Goal: Task Accomplishment & Management: Complete application form

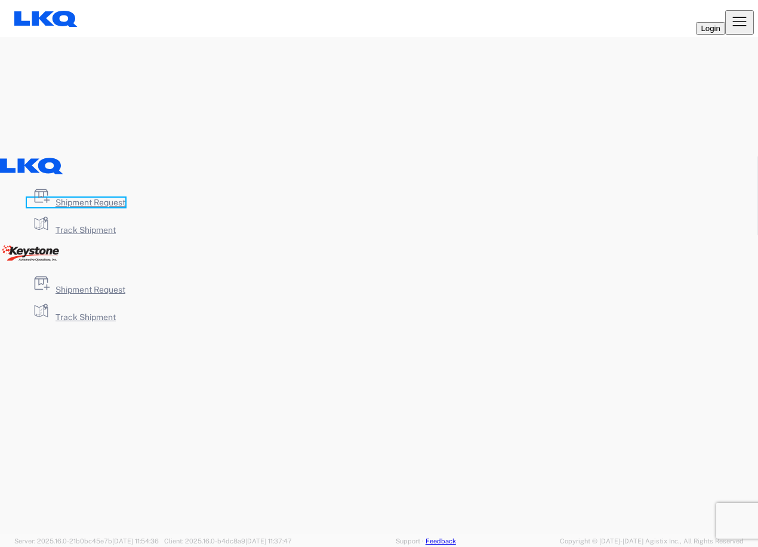
click at [125, 207] on span "Shipment Request" at bounding box center [91, 203] width 70 height 10
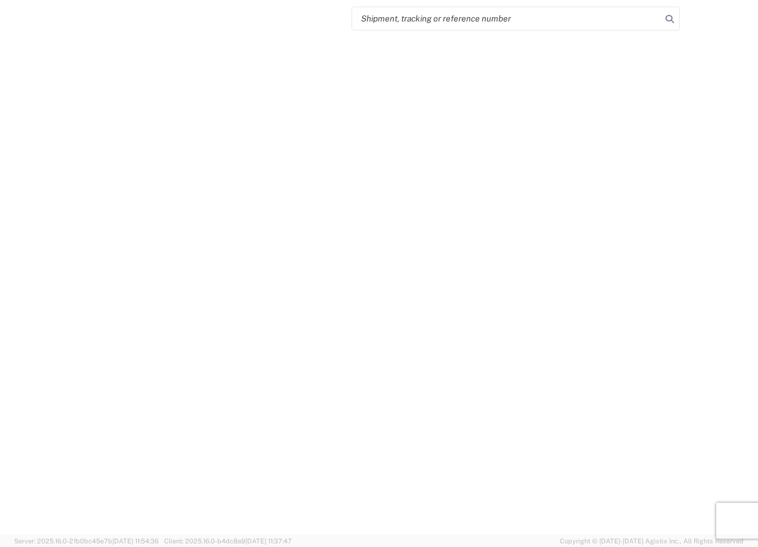
select select "FULL"
select select "LBS"
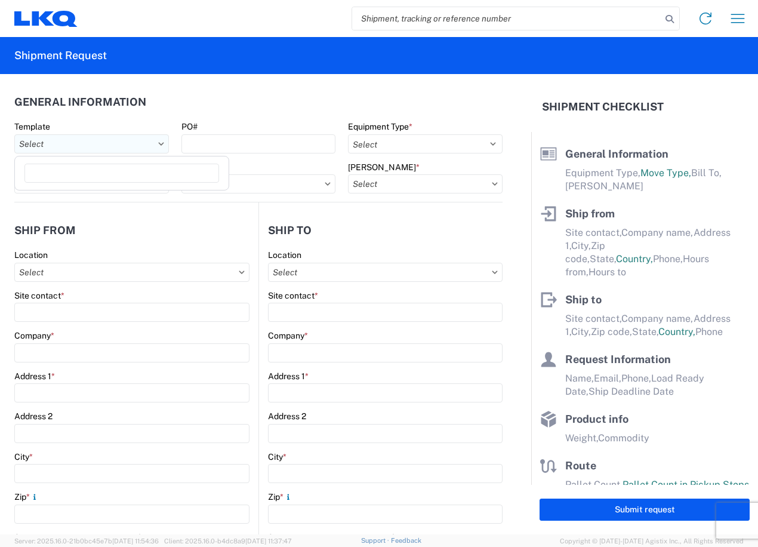
click at [94, 145] on input "Template" at bounding box center [91, 143] width 155 height 19
click at [205, 145] on input "PO#" at bounding box center [258, 143] width 155 height 19
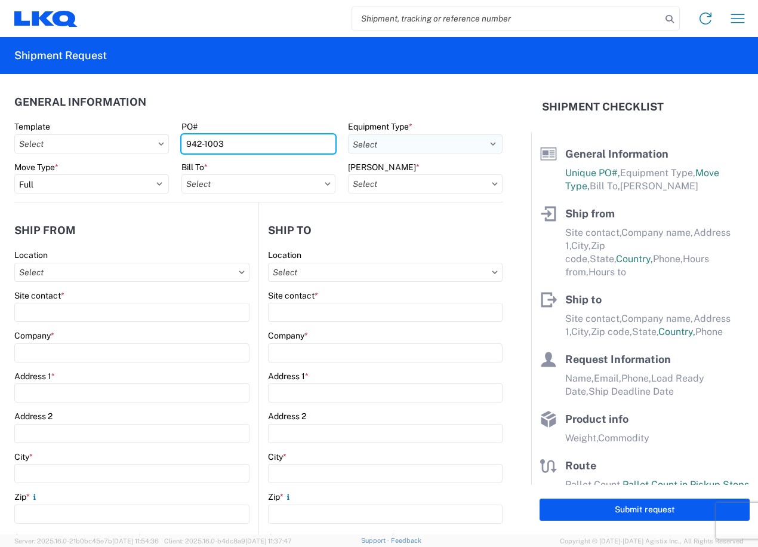
type input "942-1003"
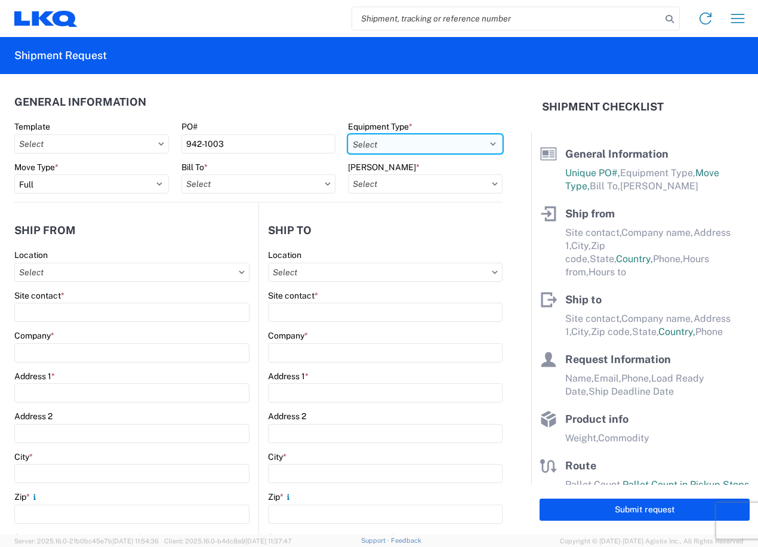
click at [389, 147] on select "Select 53’ Dry Van Flatbed Dropdeck (van) Lowboy (flatbed) Rail" at bounding box center [425, 143] width 155 height 19
select select "STDV"
click at [348, 134] on select "Select 53’ Dry Van Flatbed Dropdeck (van) Lowboy (flatbed) Rail" at bounding box center [425, 143] width 155 height 19
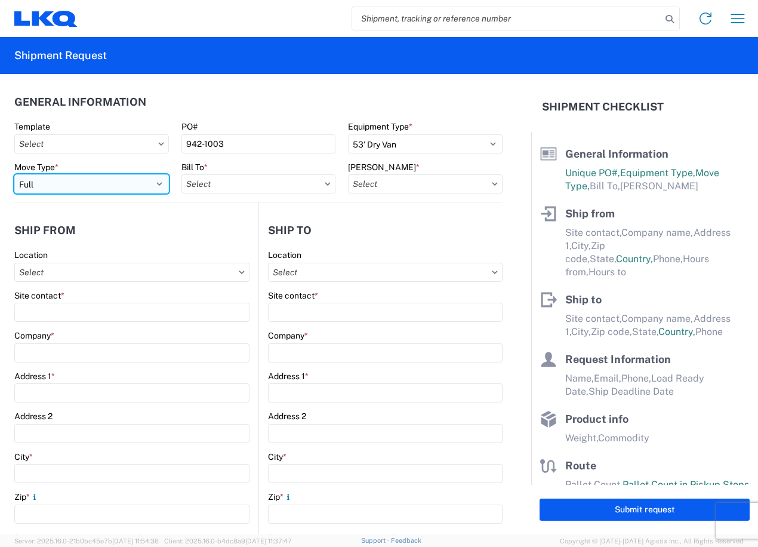
click at [73, 186] on select "Select Full Partial TL" at bounding box center [91, 183] width 155 height 19
click at [221, 177] on input "Bill To *" at bounding box center [258, 183] width 155 height 19
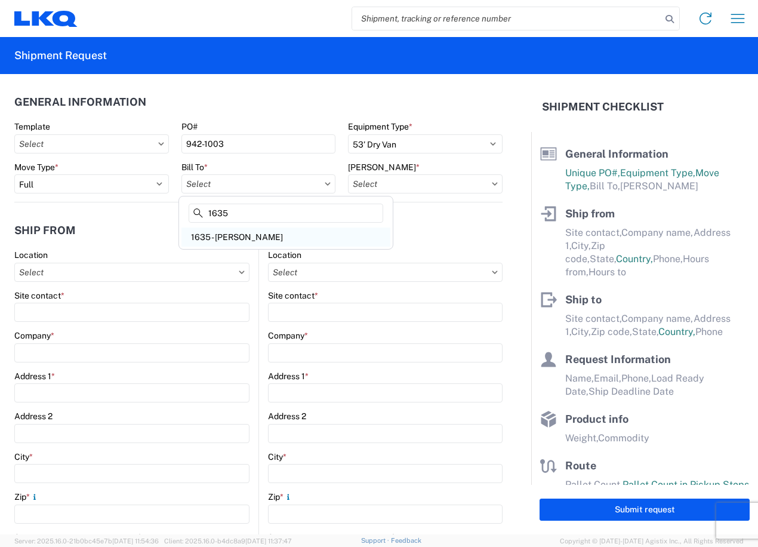
type input "1635"
click at [225, 232] on div "1635 - Alsip - Knopf" at bounding box center [285, 236] width 209 height 19
type input "1635 - Alsip - Knopf"
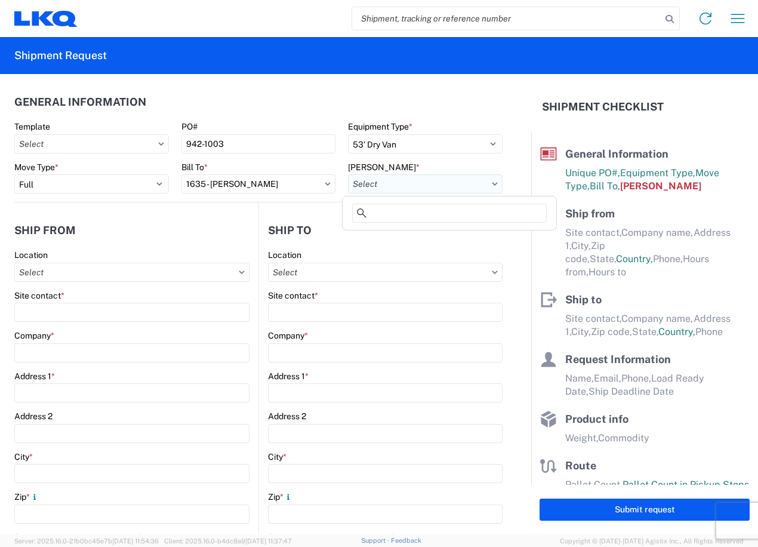
click at [373, 188] on input "Bill Code *" at bounding box center [425, 183] width 155 height 19
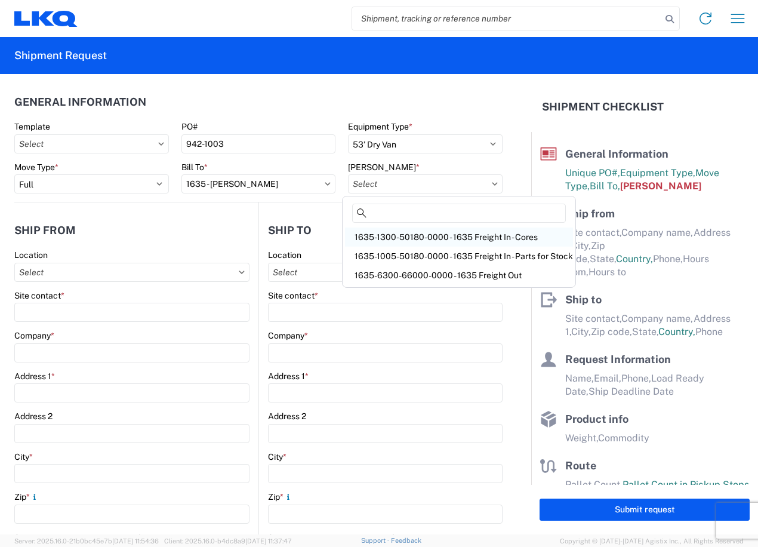
click at [417, 242] on div "1635-1300-50180-0000 - 1635 Freight In - Cores" at bounding box center [459, 236] width 228 height 19
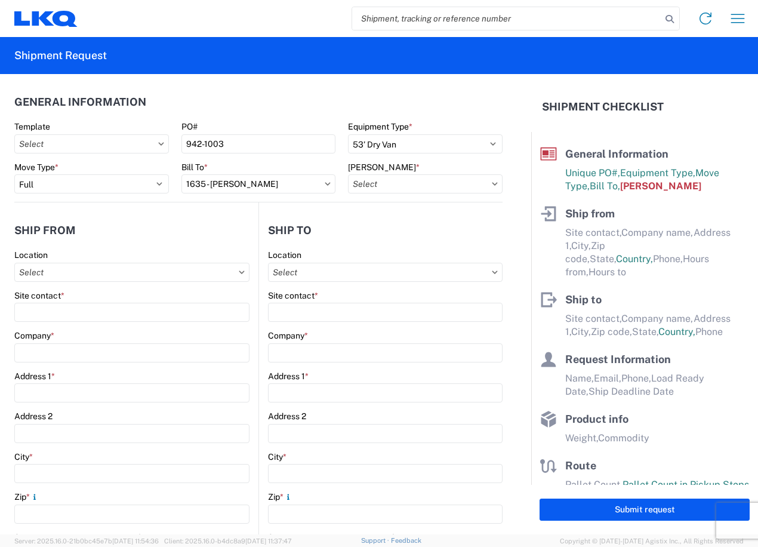
type input "1635-1300-50180-0000 - 1635 Freight In - Cores"
click at [133, 146] on input "Template" at bounding box center [91, 143] width 155 height 19
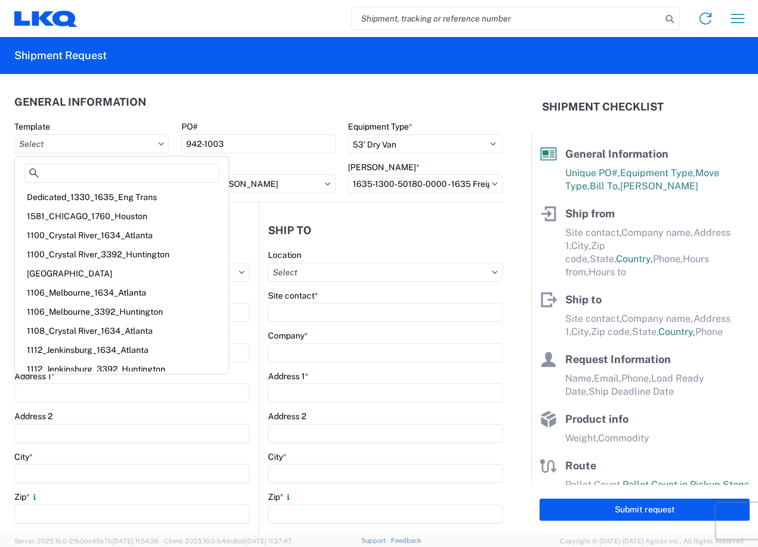
click at [154, 110] on header "General Information" at bounding box center [258, 101] width 488 height 27
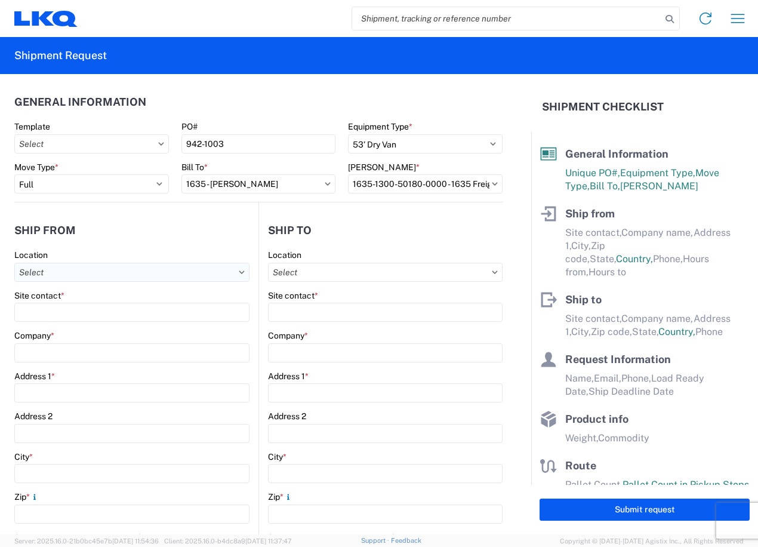
click at [89, 281] on input "Location" at bounding box center [131, 272] width 235 height 19
type input "7142"
click at [108, 327] on div "7142 - LKQ Sonshine Auto Parts" at bounding box center [121, 325] width 209 height 19
type input "7142 - LKQ Sonshine Auto Parts"
type input "LKQ Corporation"
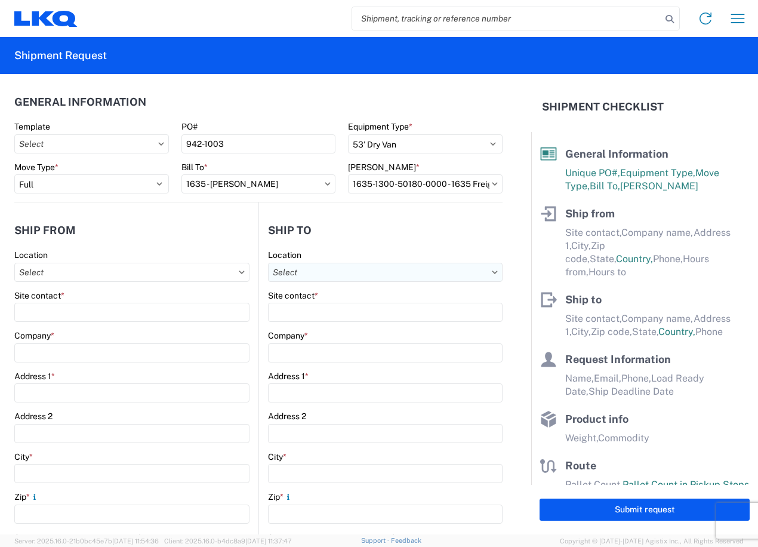
type input "2104 Dunning Road"
type input "Cumberland"
type input "K4C1M1"
select select
select select "CA"
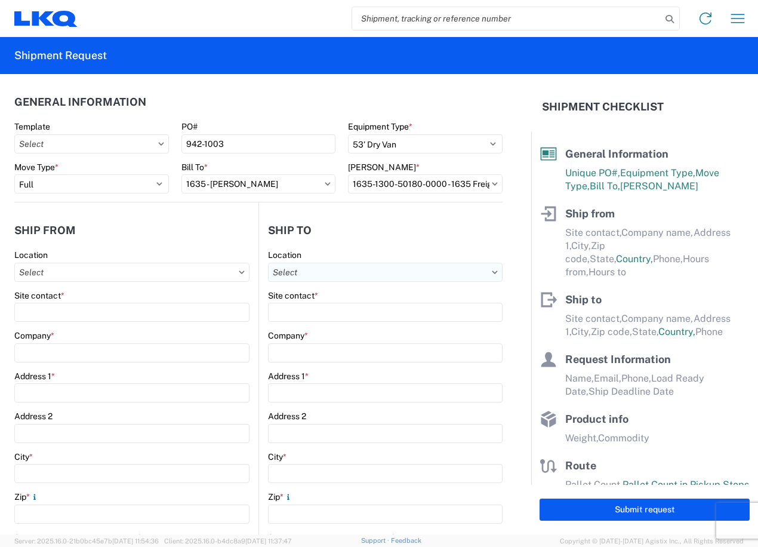
type input "07:00"
type input "17:00"
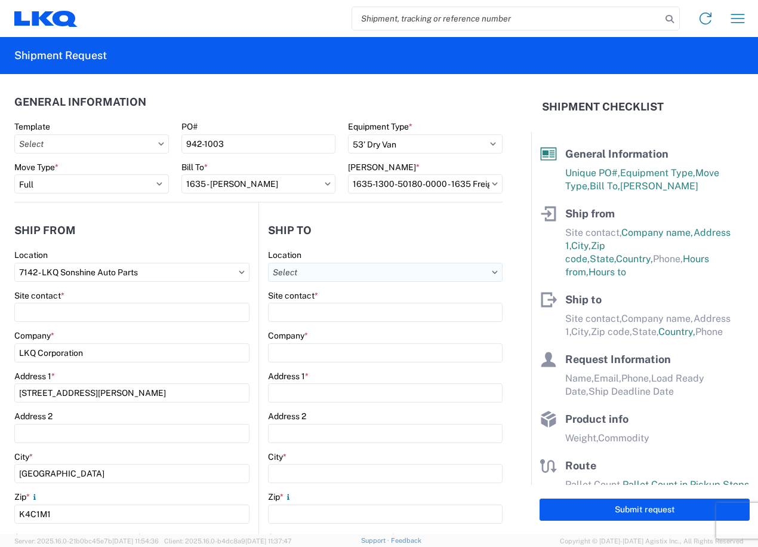
click at [326, 269] on input "Location" at bounding box center [385, 272] width 235 height 19
type input "1635"
click at [344, 326] on div "1635 - Alsip - Knopf" at bounding box center [371, 325] width 209 height 19
type input "1635 - Alsip - Knopf"
type input "Robert Benette"
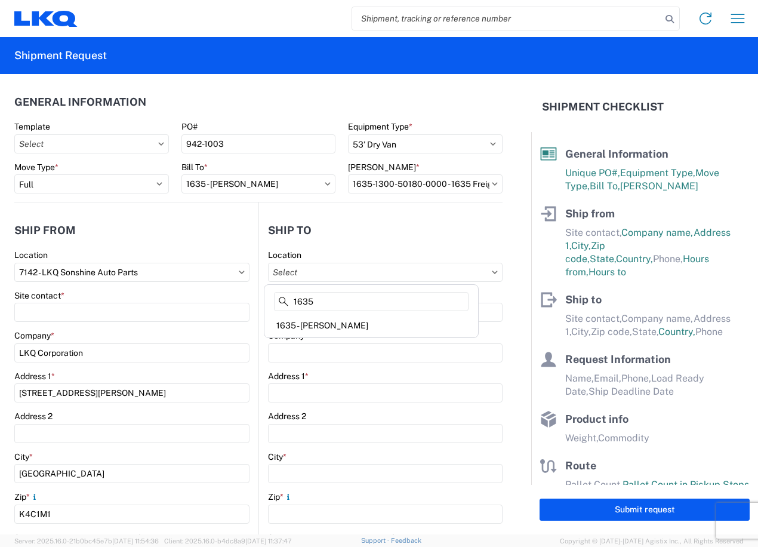
type input "LKQ Corporation"
type input "11800 S. Austin Ave."
type input "Suite C"
type input "Alsip"
type input "60803"
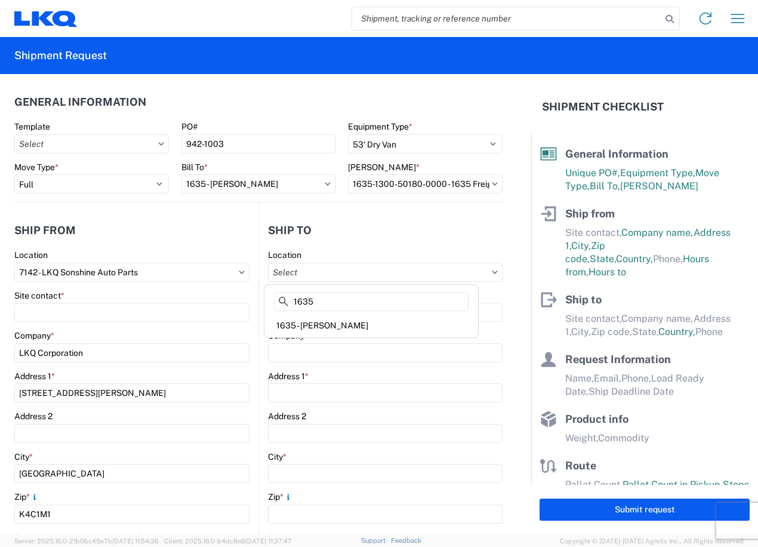
type input "rebenette@lkqcorp.com"
select select "US"
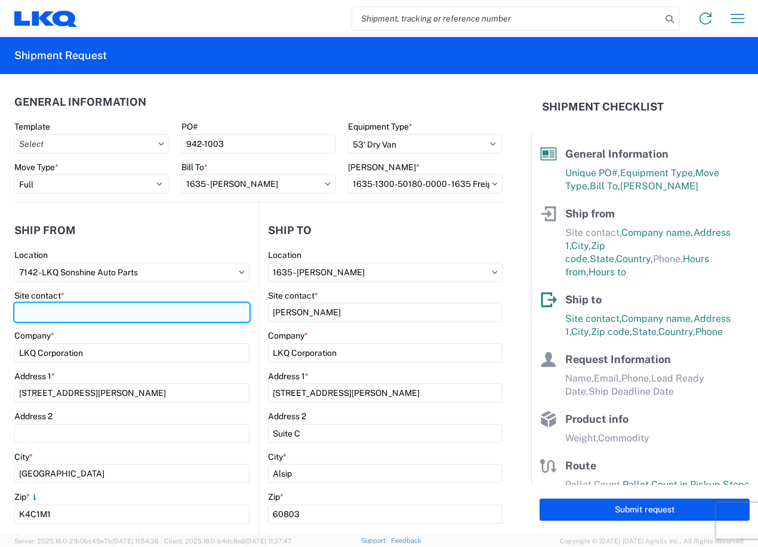
click at [184, 309] on input "Site contact *" at bounding box center [131, 312] width 235 height 19
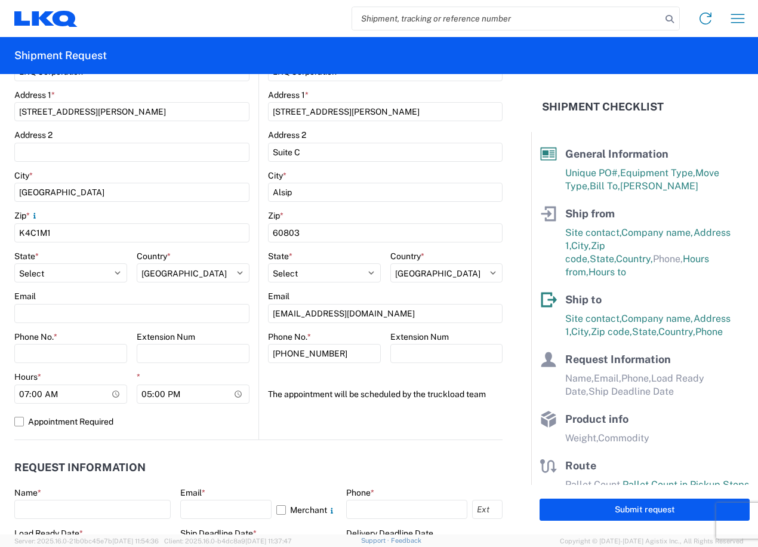
scroll to position [298, 0]
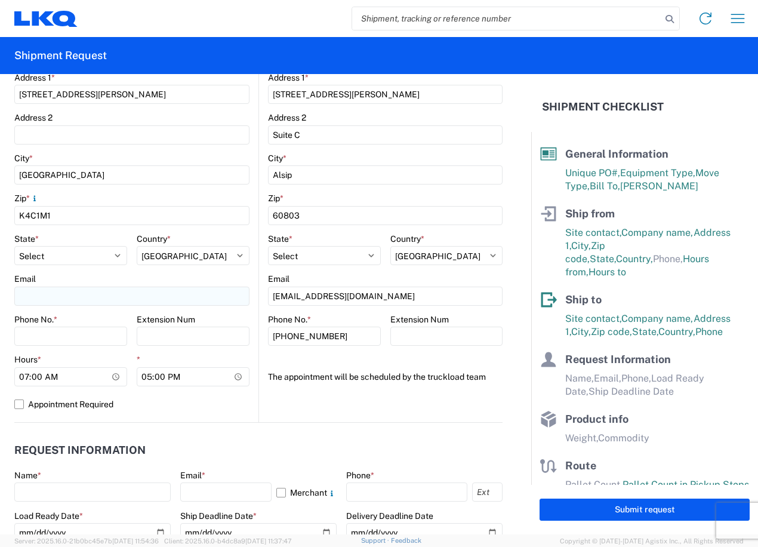
type input "Sean Ghazarian"
click at [136, 301] on input "Email" at bounding box center [131, 295] width 235 height 19
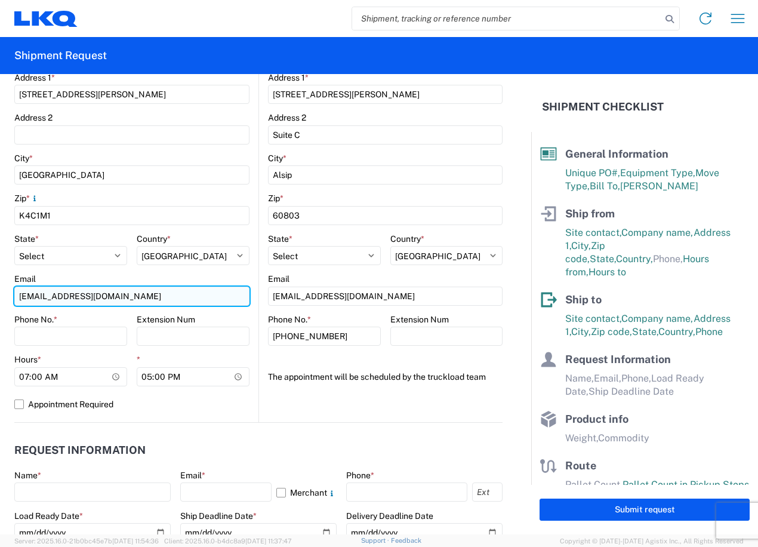
type input "sxghazarian@lkqcorp.com"
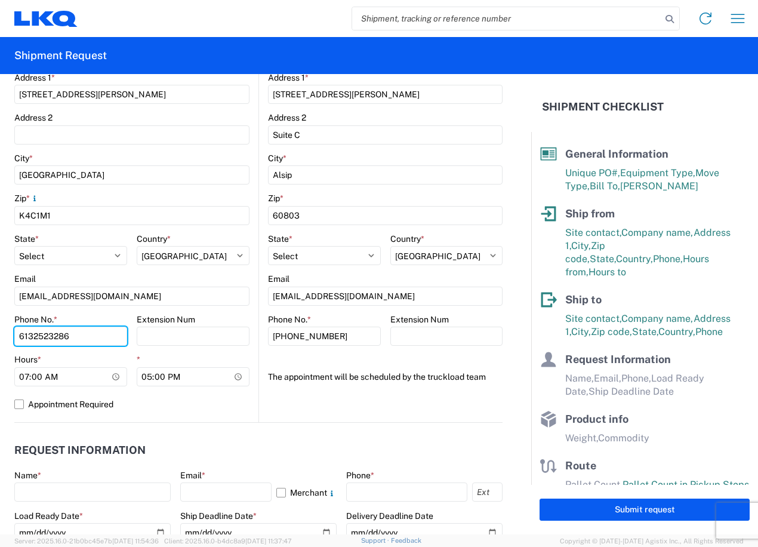
type input "6132523286"
click at [137, 316] on label "Extension Num" at bounding box center [166, 319] width 58 height 11
click at [137, 326] on input "Extension Num" at bounding box center [193, 335] width 113 height 19
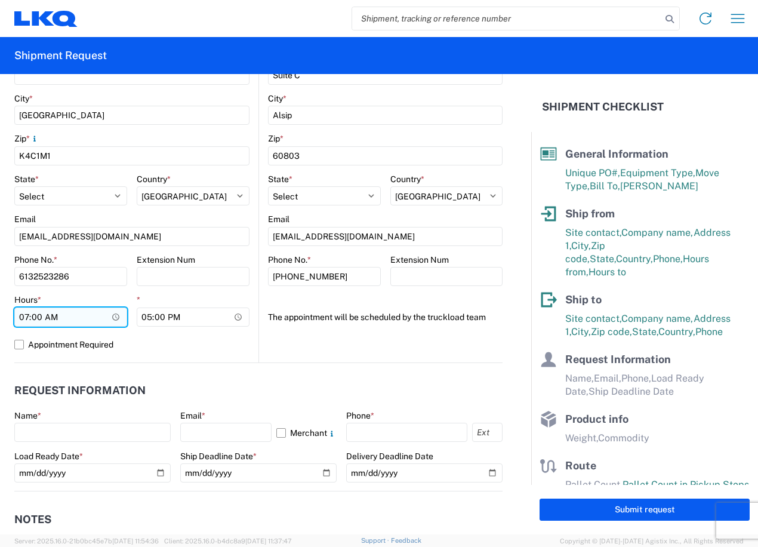
click at [66, 315] on input "07:00" at bounding box center [70, 316] width 113 height 19
type input "08:00"
click at [149, 299] on div "*" at bounding box center [193, 299] width 113 height 11
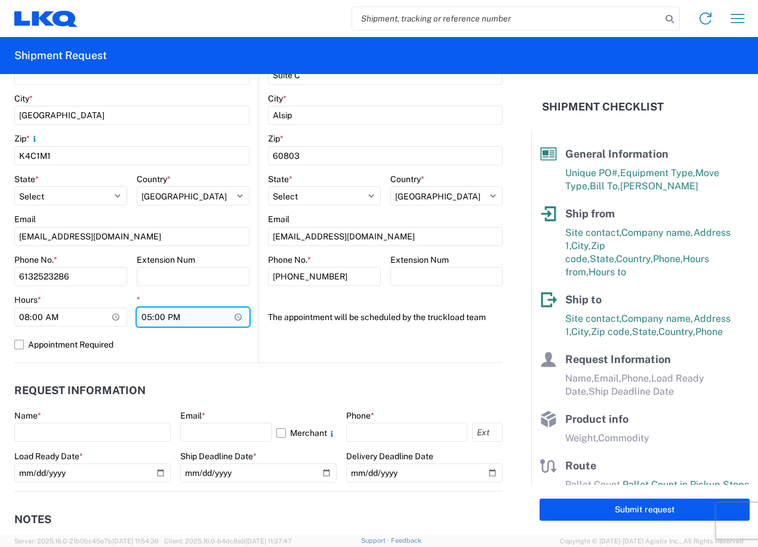
click at [146, 316] on input "17:00" at bounding box center [193, 316] width 113 height 19
click at [122, 292] on agx-form-control-wrapper-v2 "Phone No. * 6132523286" at bounding box center [70, 274] width 113 height 41
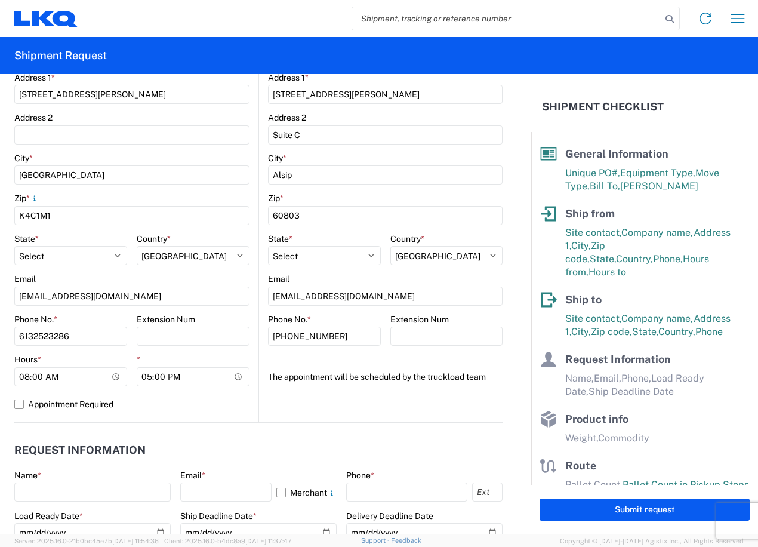
scroll to position [477, 0]
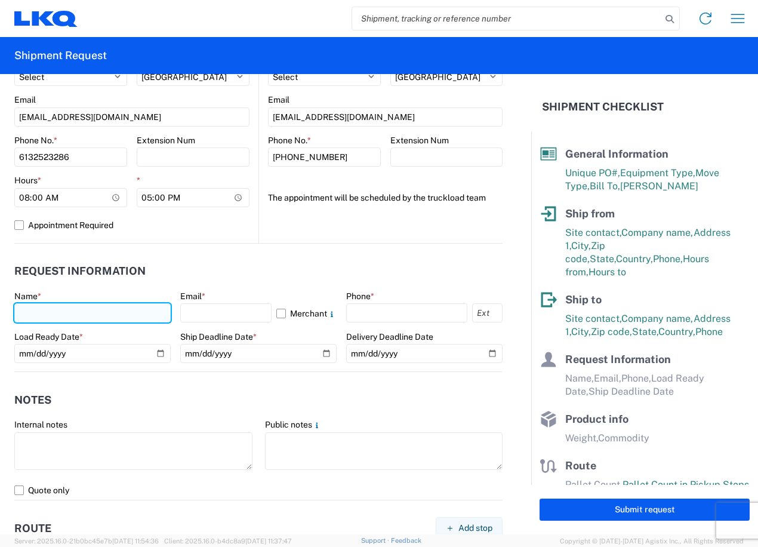
click at [125, 309] on input "text" at bounding box center [92, 312] width 156 height 19
type input "Sean Ghazarian"
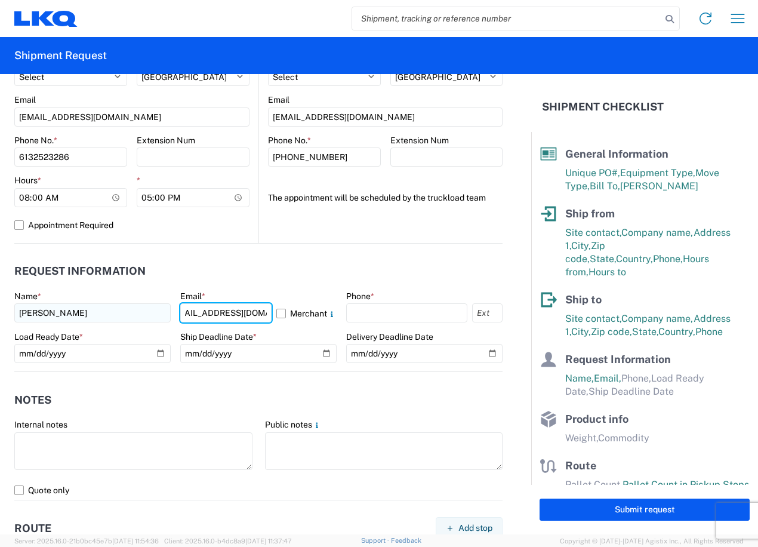
scroll to position [0, 23]
type input "sxghazarian@lkqcorp.com"
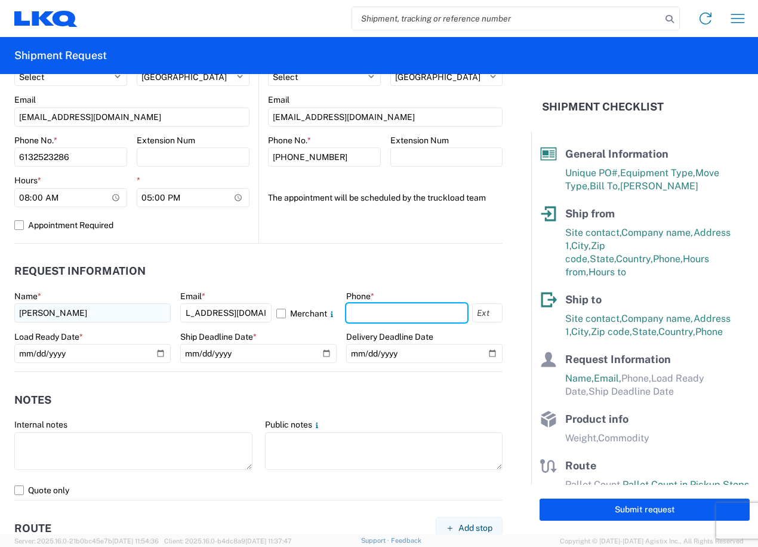
scroll to position [0, 0]
type input "6132523286"
click at [286, 267] on header "Request Information" at bounding box center [258, 271] width 488 height 27
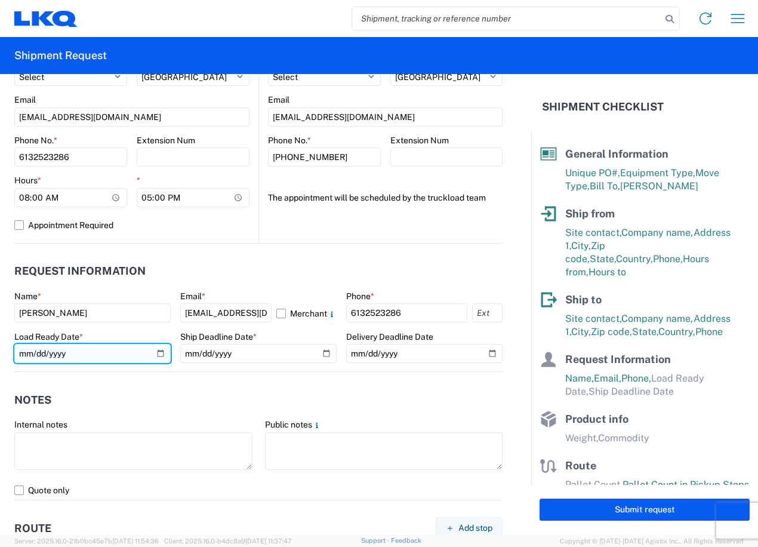
click at [162, 353] on input "date" at bounding box center [92, 353] width 156 height 19
type input "2025-08-18"
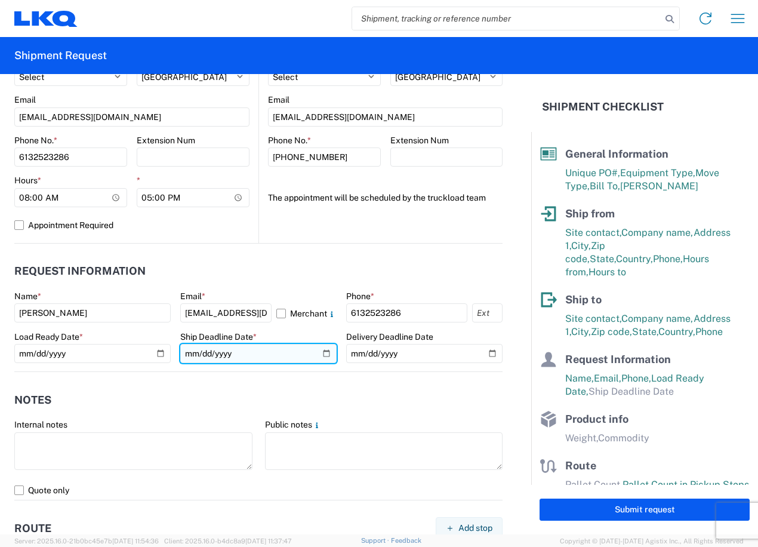
click at [320, 356] on input "date" at bounding box center [258, 353] width 156 height 19
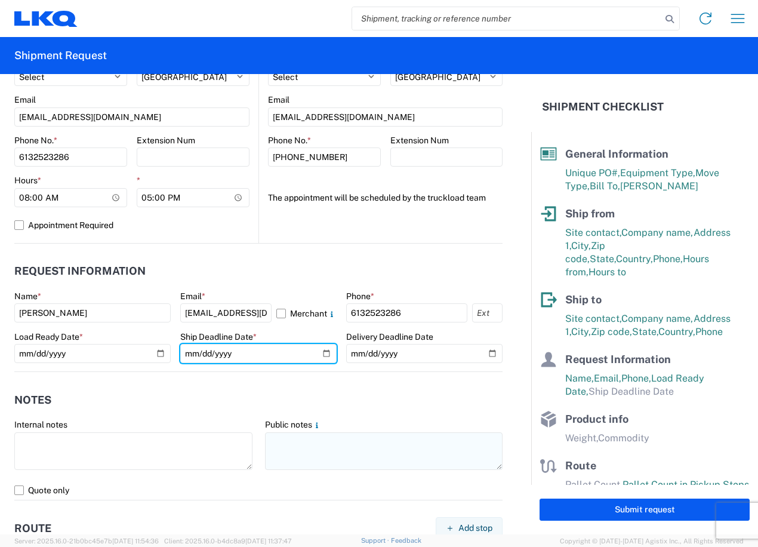
type input "2025-08-22"
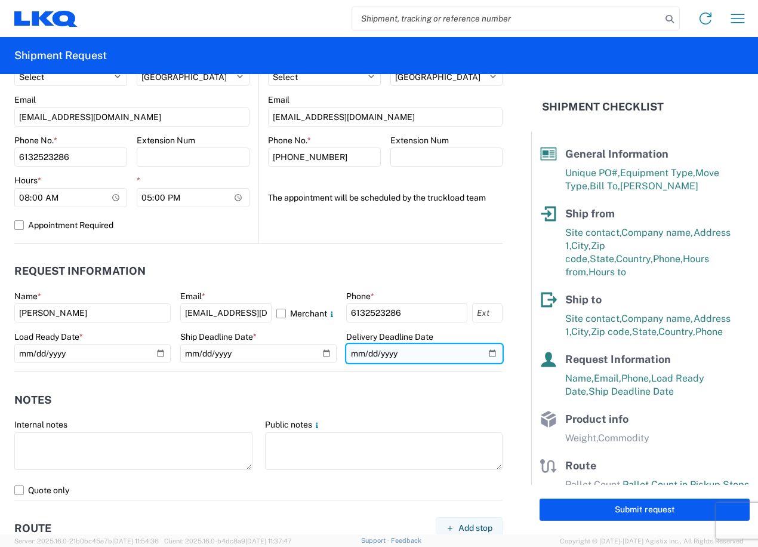
click at [482, 356] on input "date" at bounding box center [424, 353] width 156 height 19
type input "2025-08-29"
click at [299, 380] on agx-notes "Notes Internal notes Public notes Quote only" at bounding box center [258, 436] width 488 height 128
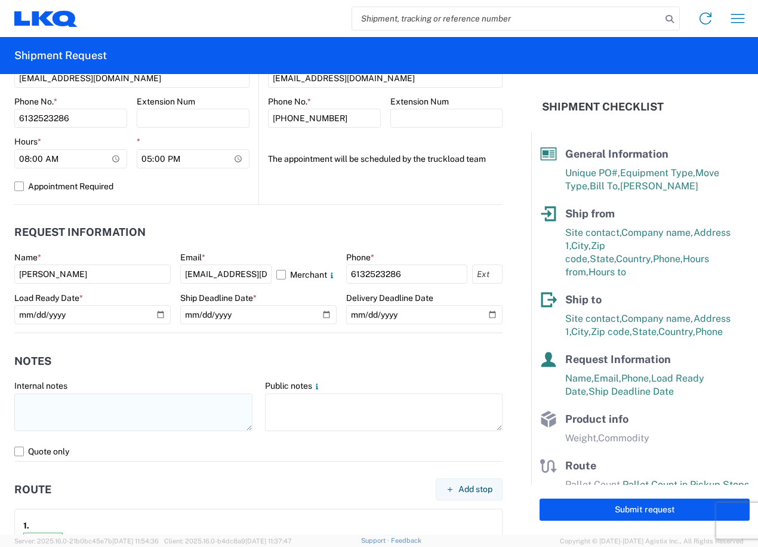
scroll to position [537, 0]
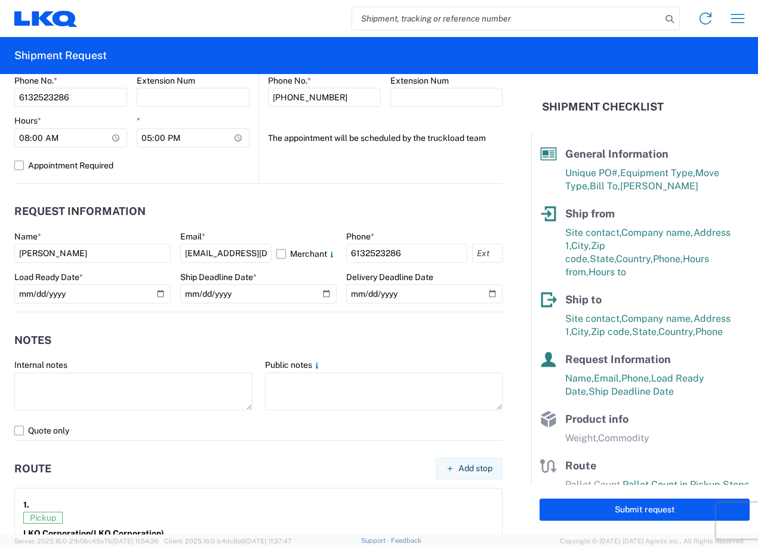
click at [120, 366] on div "Internal notes" at bounding box center [133, 364] width 238 height 11
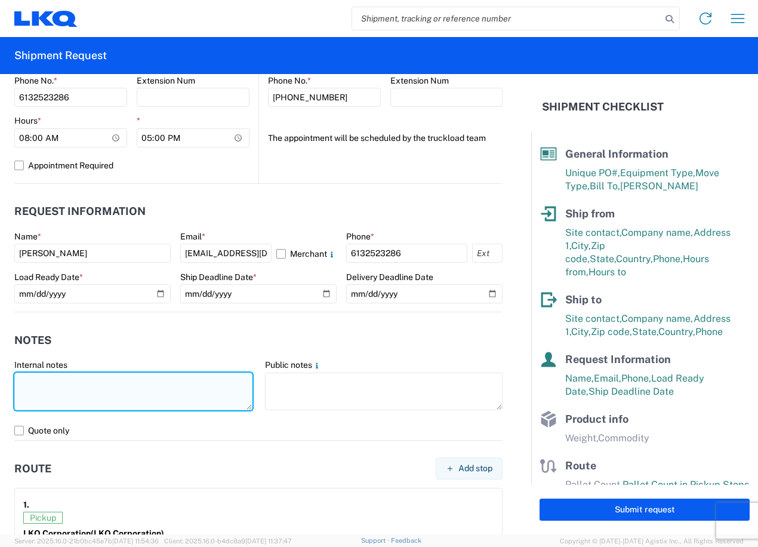
click at [121, 392] on textarea at bounding box center [133, 391] width 238 height 38
click at [83, 381] on textarea "24 carboard bocxes on wooden skids containing wet automtive parts" at bounding box center [133, 391] width 238 height 38
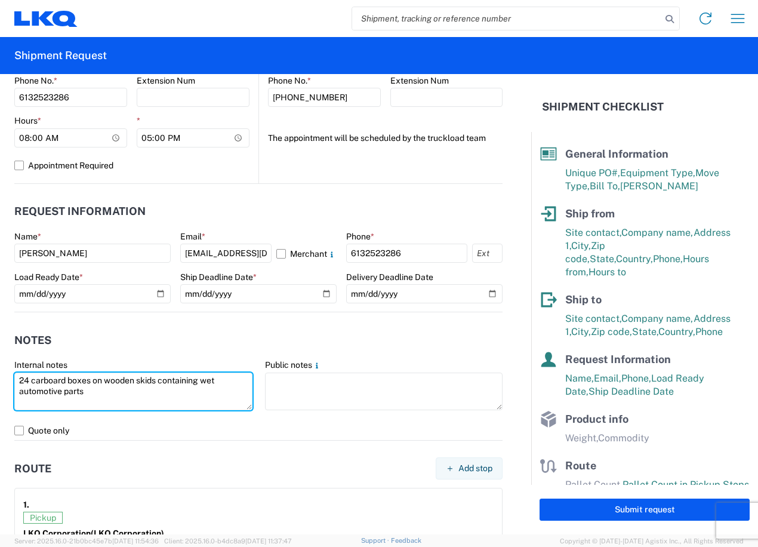
drag, startPoint x: 59, startPoint y: 393, endPoint x: -13, endPoint y: 386, distance: 72.6
click at [0, 386] on html "Home Shipment request Shipment tracking Shipment Request General Information Te…" at bounding box center [379, 273] width 758 height 547
type textarea "24 carboard boxes on wooden skids containing wet automotive parts"
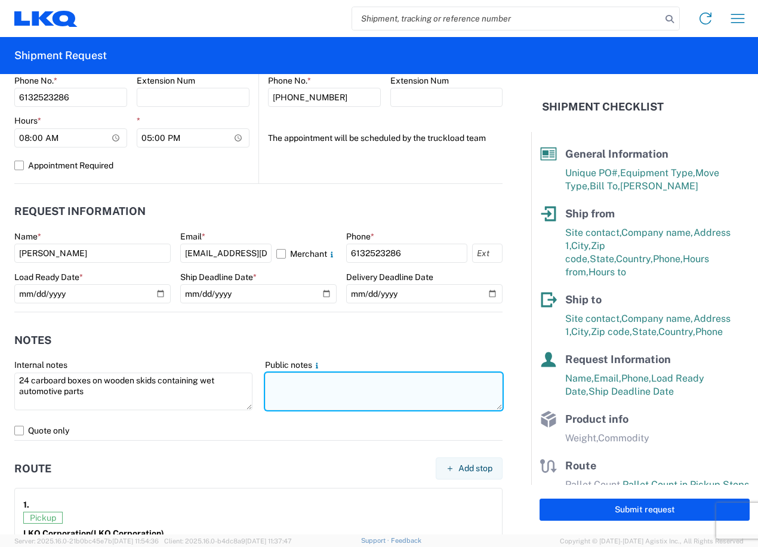
click at [309, 385] on textarea at bounding box center [384, 391] width 238 height 38
paste textarea "24 carboard boxes on wooden skids containing wet automotive parts"
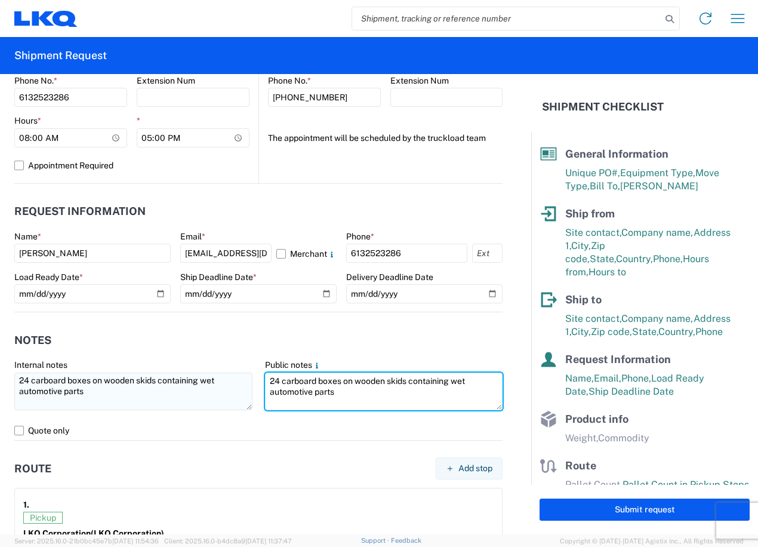
type textarea "24 carboard boxes on wooden skids containing wet automotive parts"
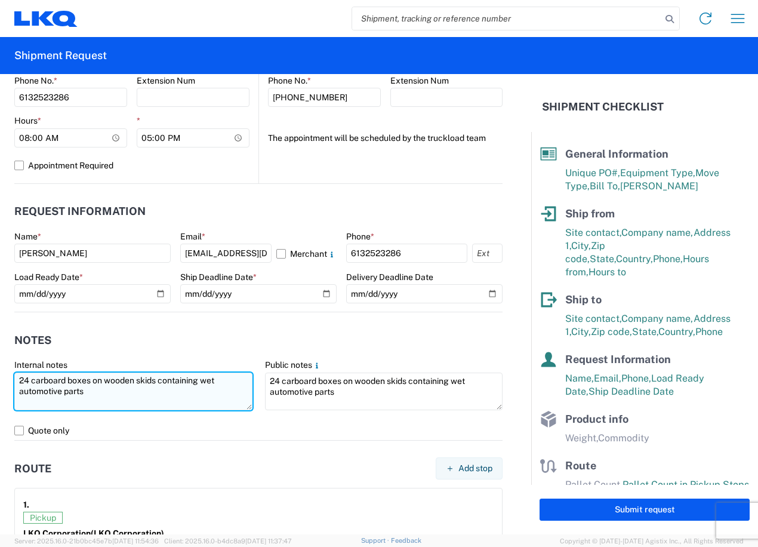
click at [166, 404] on textarea "24 carboard boxes on wooden skids containing wet automotive parts" at bounding box center [133, 391] width 238 height 38
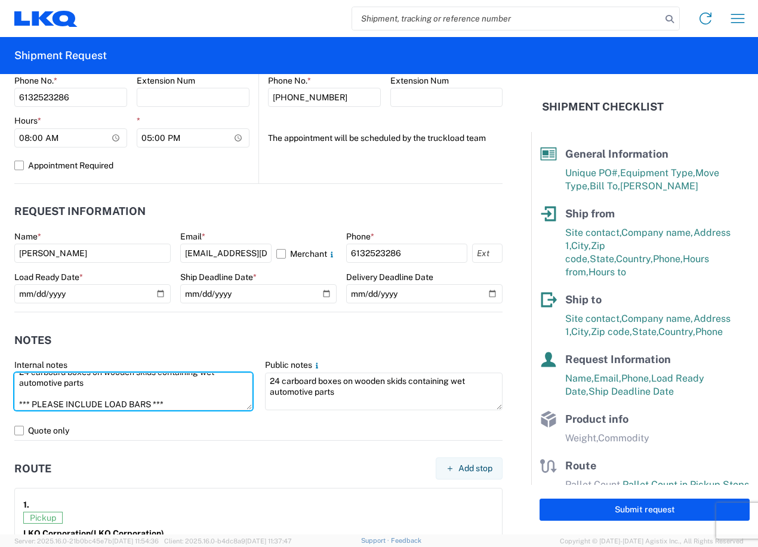
scroll to position [0, 0]
drag, startPoint x: 177, startPoint y: 407, endPoint x: -121, endPoint y: 321, distance: 310.0
click at [0, 321] on html "Home Shipment request Shipment tracking Shipment Request General Information Te…" at bounding box center [379, 273] width 758 height 547
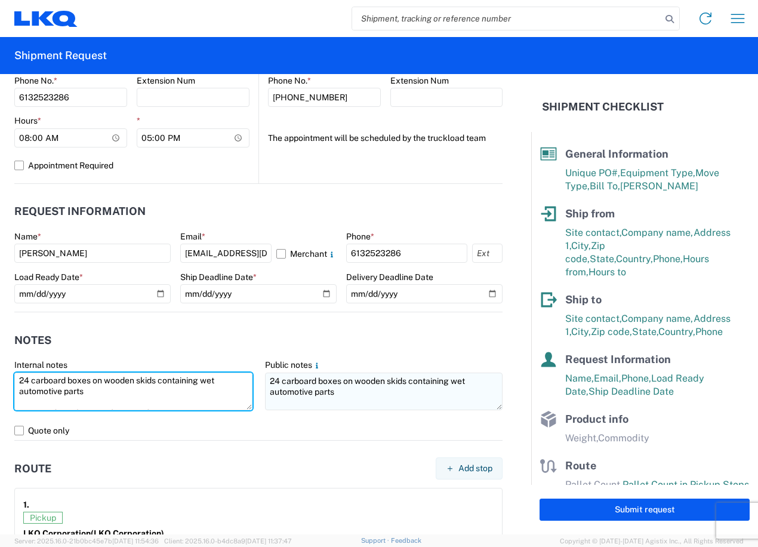
type textarea "24 carboard boxes on wooden skids containing wet automotive parts *** PLEASE IN…"
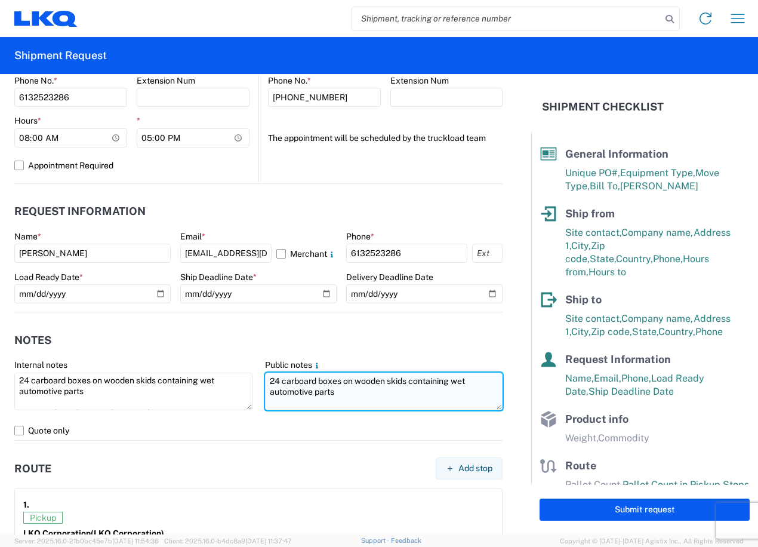
click at [358, 402] on textarea "24 carboard boxes on wooden skids containing wet automotive parts" at bounding box center [384, 391] width 238 height 38
paste textarea "24 carboard boxes on wooden skids containing wet automotive parts *** PLEASE IN…"
drag, startPoint x: 329, startPoint y: 395, endPoint x: 25, endPoint y: 281, distance: 324.8
click at [26, 282] on form "General Information Template PO# 942-1003 Equipment Type * Select 53’ Dry Van F…" at bounding box center [265, 304] width 531 height 460
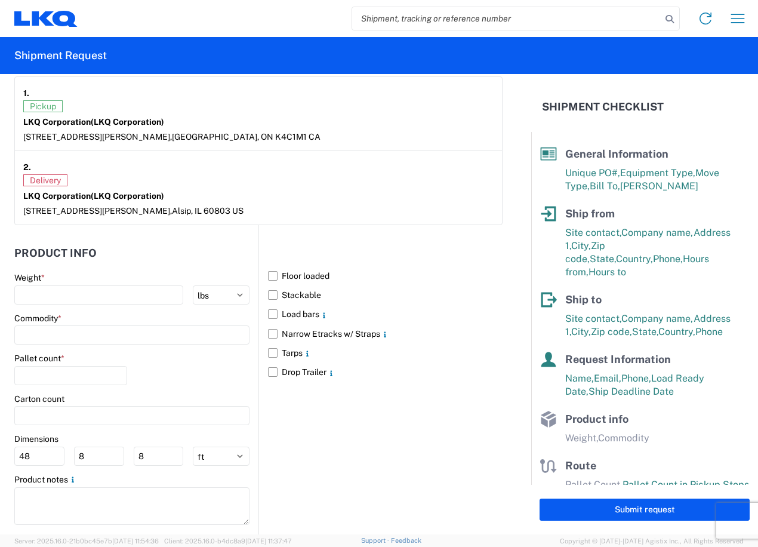
scroll to position [972, 0]
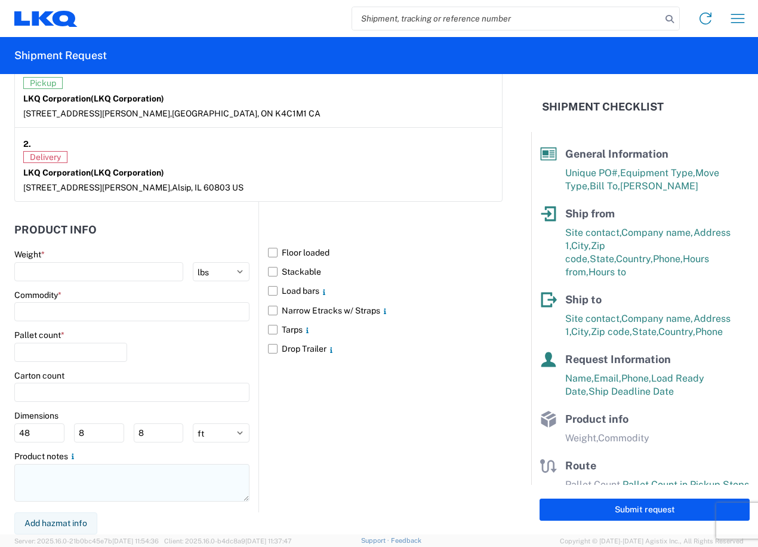
type textarea "24 carboard boxes on wooden skids containing wet automotive parts *** PLEASE IN…"
click at [75, 480] on textarea at bounding box center [131, 483] width 235 height 38
paste textarea "24 carboard boxes on wooden skids containing wet automotive parts *** PLEASE IN…"
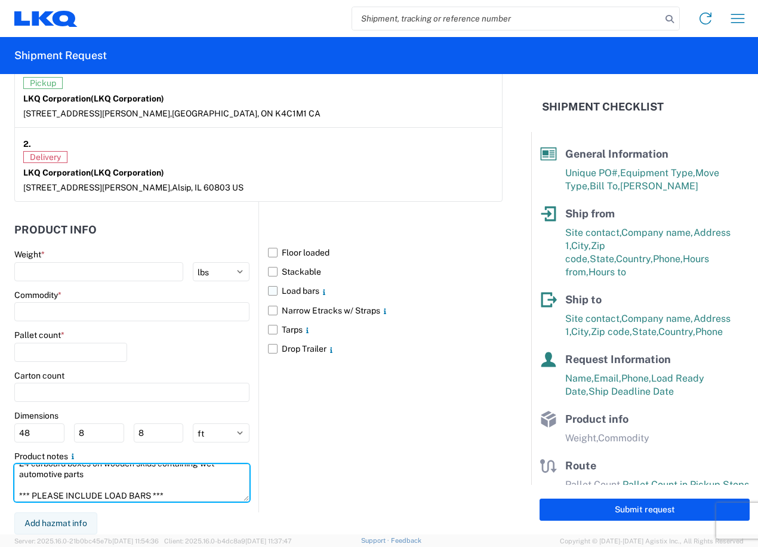
type textarea "24 carboard boxes on wooden skids containing wet automotive parts *** PLEASE IN…"
click at [268, 293] on label "Load bars" at bounding box center [385, 290] width 235 height 19
click at [0, 0] on input "Load bars" at bounding box center [0, 0] width 0 height 0
click at [301, 430] on div "Floor loaded Stackable Load bars Narrow Etracks w/ Straps Tarps Drop Trailer" at bounding box center [380, 357] width 244 height 310
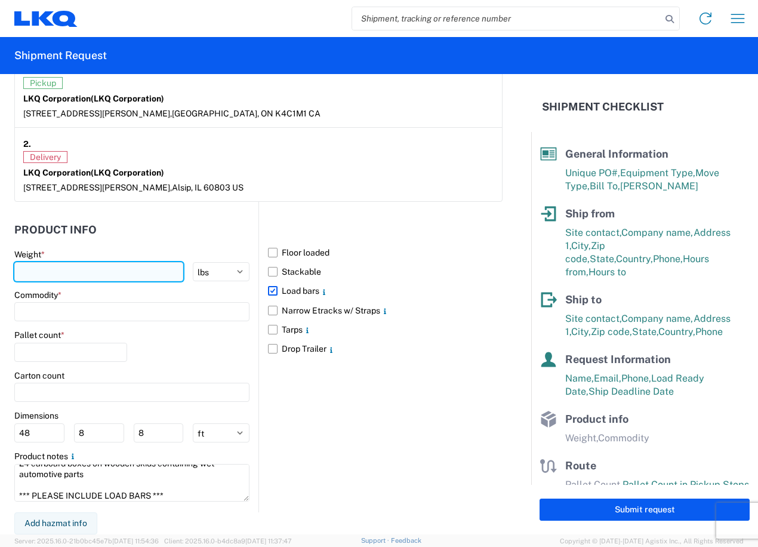
click at [59, 271] on input "number" at bounding box center [98, 271] width 169 height 19
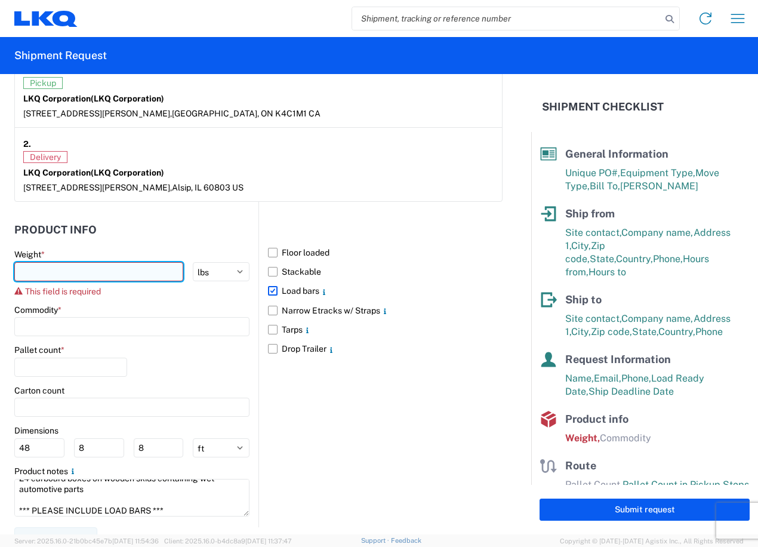
click at [65, 269] on input "number" at bounding box center [98, 271] width 169 height 19
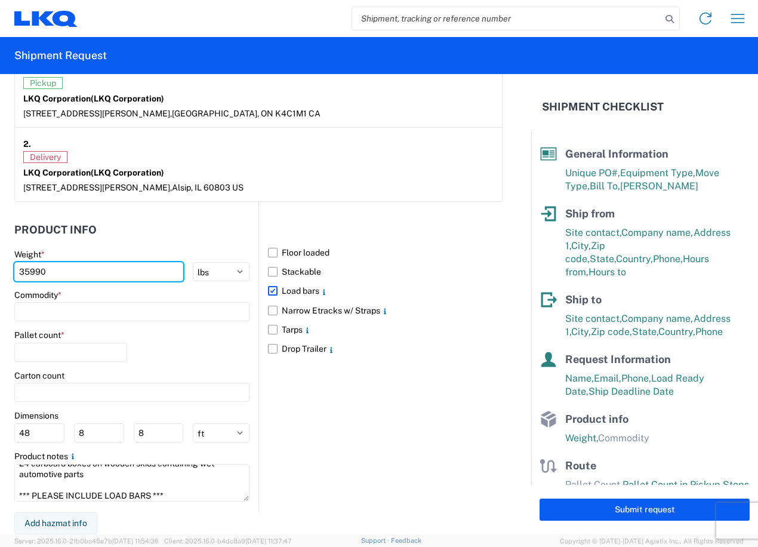
type input "35990"
click at [147, 243] on header "Product Info" at bounding box center [136, 229] width 244 height 27
click at [110, 315] on input at bounding box center [131, 311] width 235 height 19
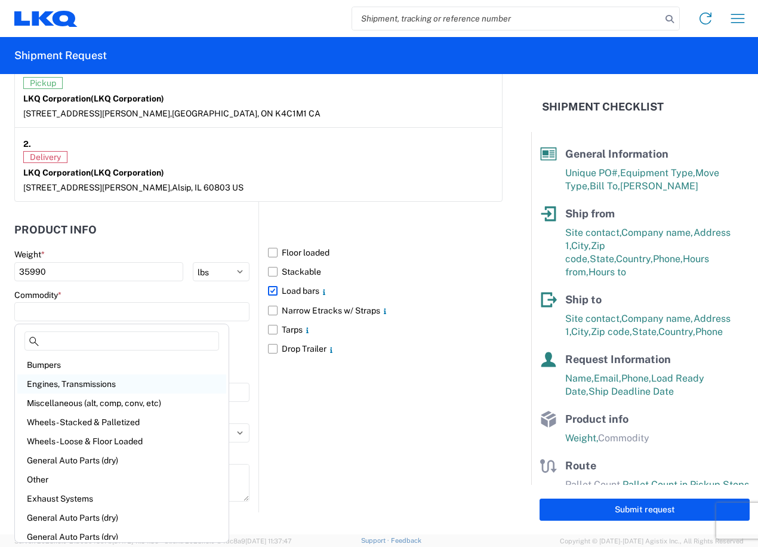
click at [87, 386] on div "Engines, Transmissions" at bounding box center [121, 383] width 209 height 19
type input "Engines, Transmissions"
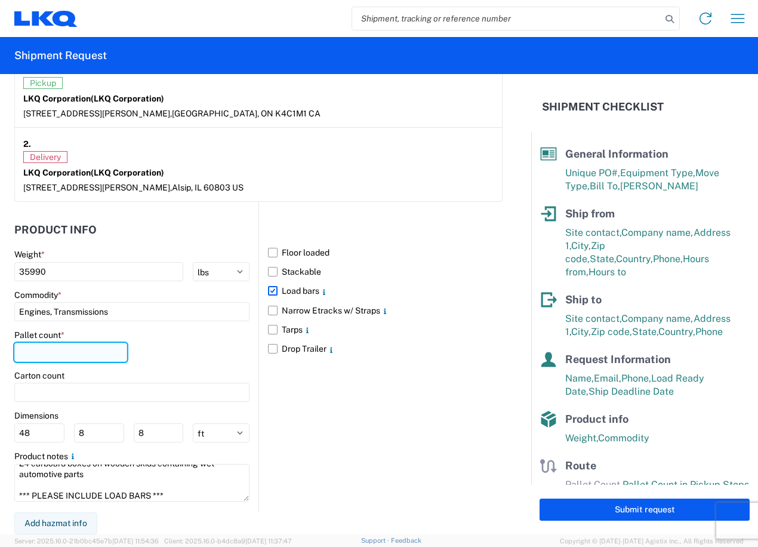
click at [93, 357] on input "number" at bounding box center [70, 352] width 113 height 19
type input "24"
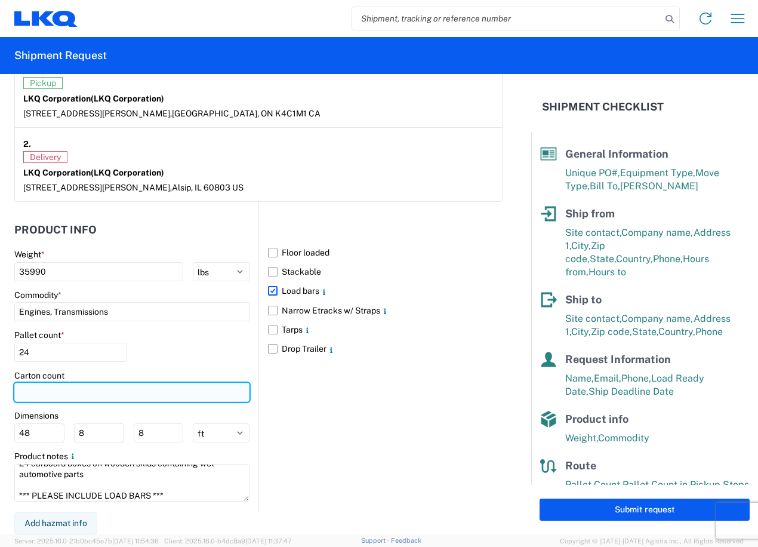
click at [173, 388] on input "number" at bounding box center [131, 392] width 235 height 19
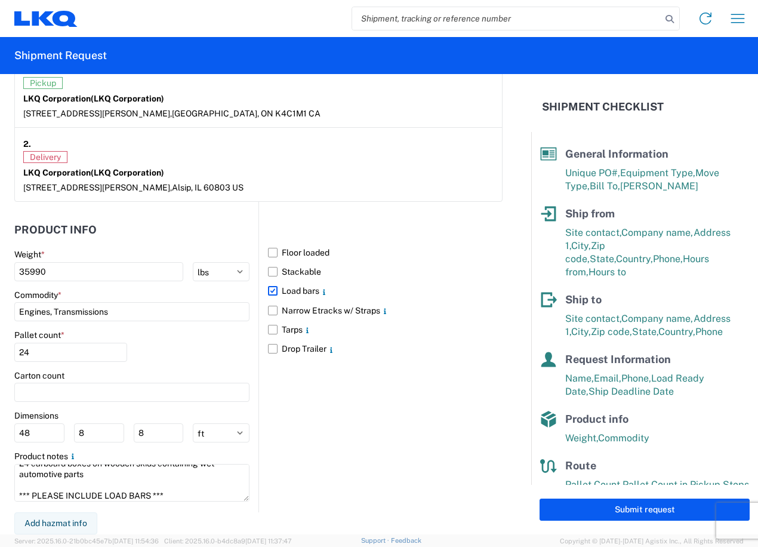
click at [188, 372] on div "Carton count" at bounding box center [131, 375] width 235 height 11
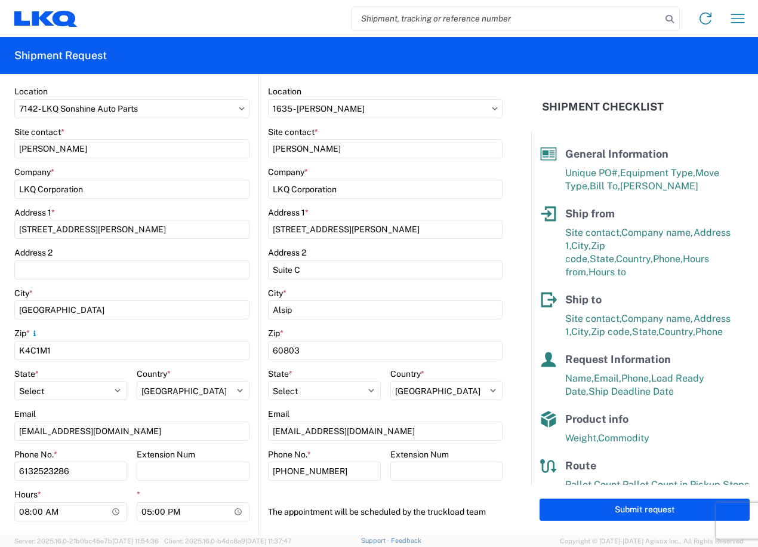
scroll to position [0, 0]
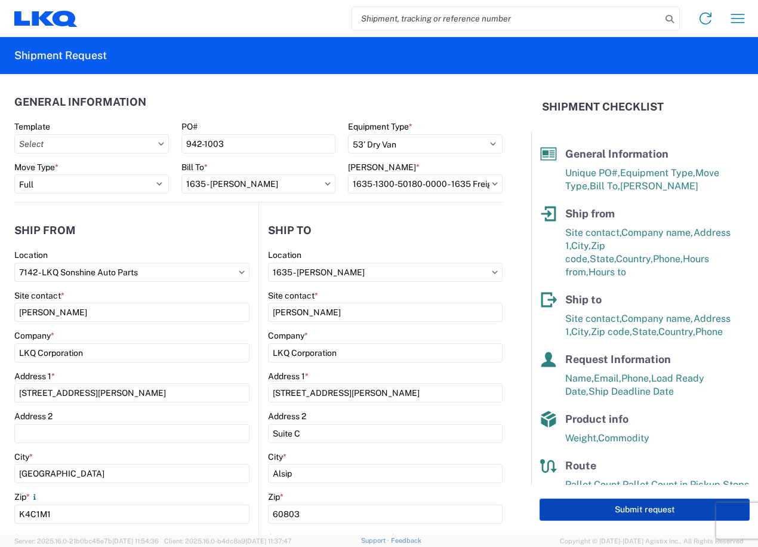
click at [612, 509] on button "Submit request" at bounding box center [645, 509] width 210 height 22
select select "CA"
select select "US"
